Goal: Task Accomplishment & Management: Manage account settings

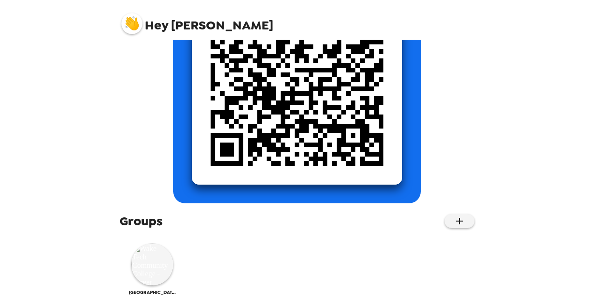
scroll to position [177, 0]
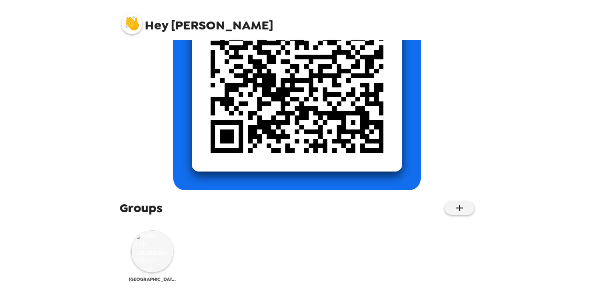
click at [155, 249] on img at bounding box center [152, 251] width 42 height 42
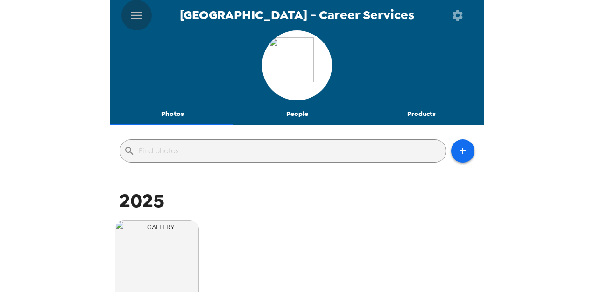
click at [141, 21] on icon "menu" at bounding box center [136, 15] width 15 height 15
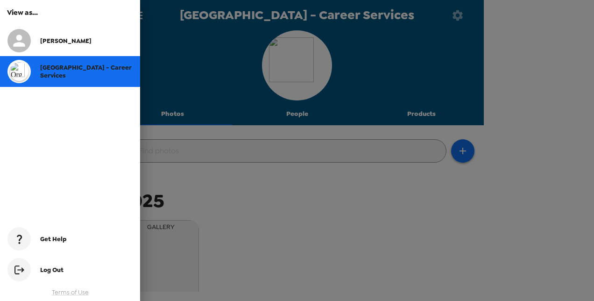
click at [458, 13] on div at bounding box center [297, 150] width 594 height 301
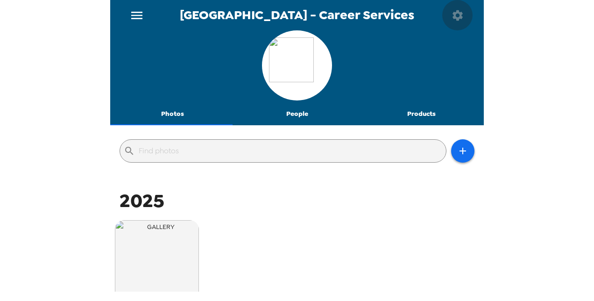
click at [458, 13] on icon "button" at bounding box center [458, 15] width 10 height 10
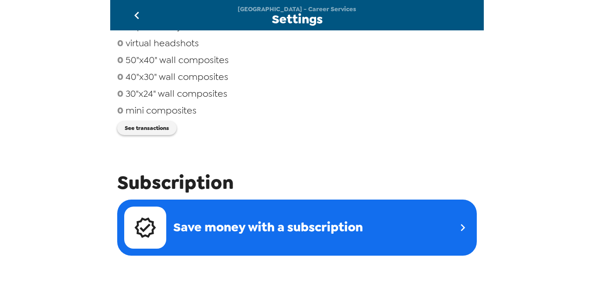
scroll to position [187, 0]
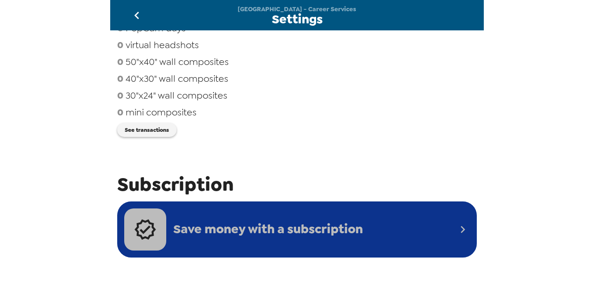
click at [440, 229] on div "Save money with a subscription" at bounding box center [290, 229] width 332 height 42
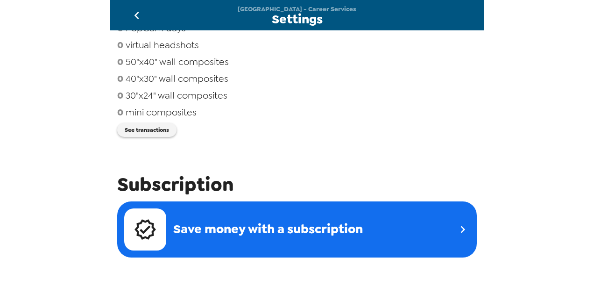
click at [29, 208] on div "Wake Tech Community College - Career Services Settings Integrations Group netwo…" at bounding box center [297, 150] width 594 height 301
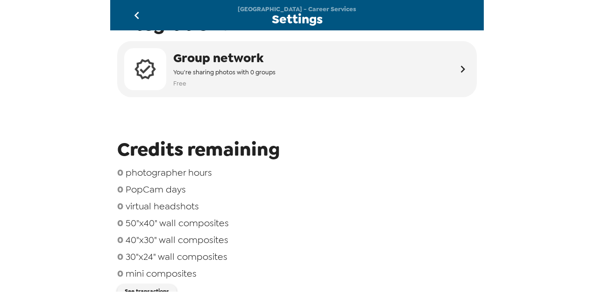
scroll to position [0, 0]
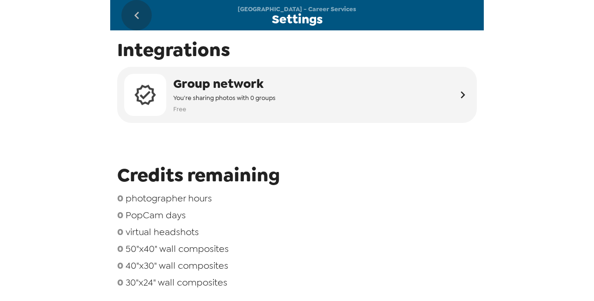
click at [139, 11] on icon "go back" at bounding box center [136, 15] width 15 height 15
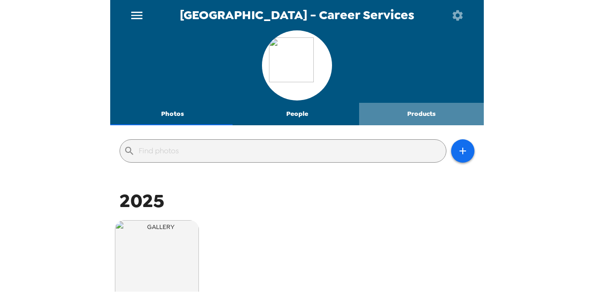
click at [418, 112] on button "Products" at bounding box center [421, 114] width 125 height 22
